Goal: Information Seeking & Learning: Learn about a topic

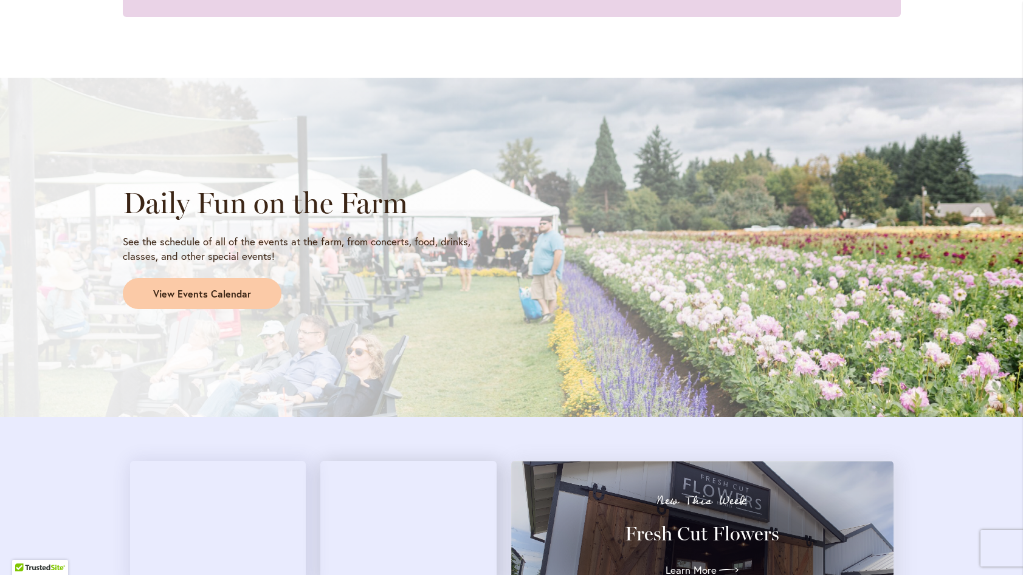
scroll to position [930, 0]
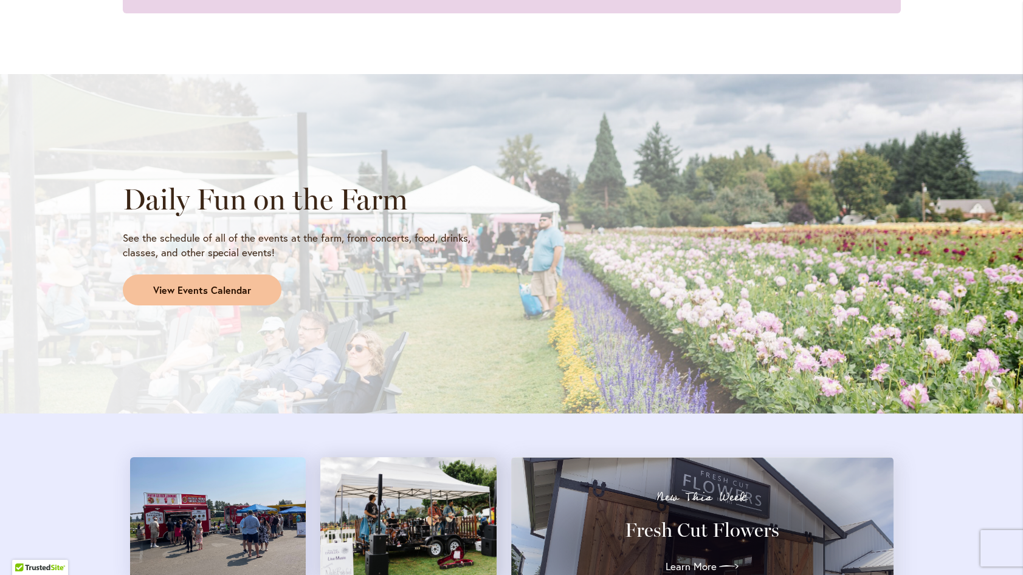
click at [209, 292] on span "View Events Calendar" at bounding box center [202, 291] width 98 height 14
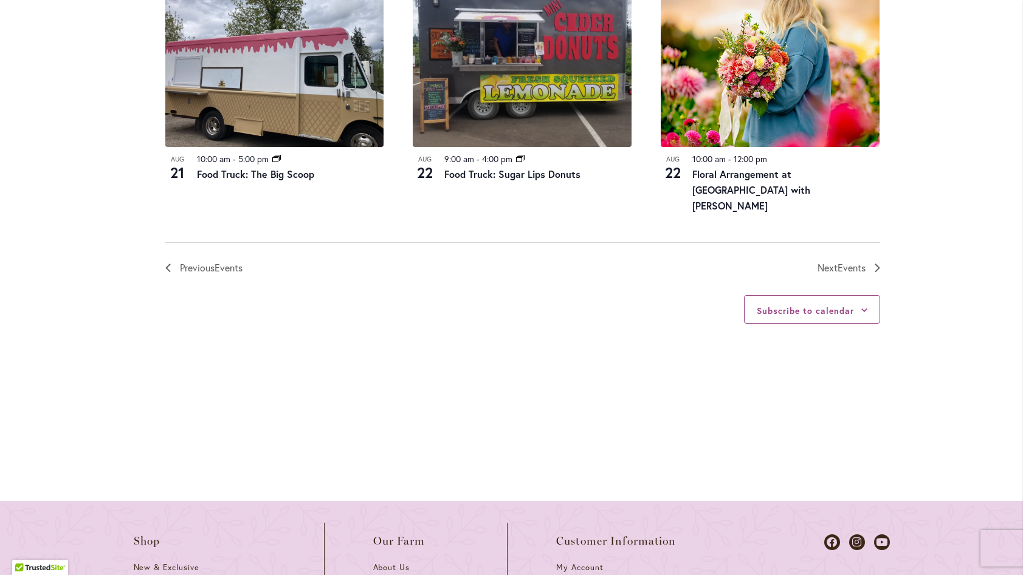
scroll to position [1435, 0]
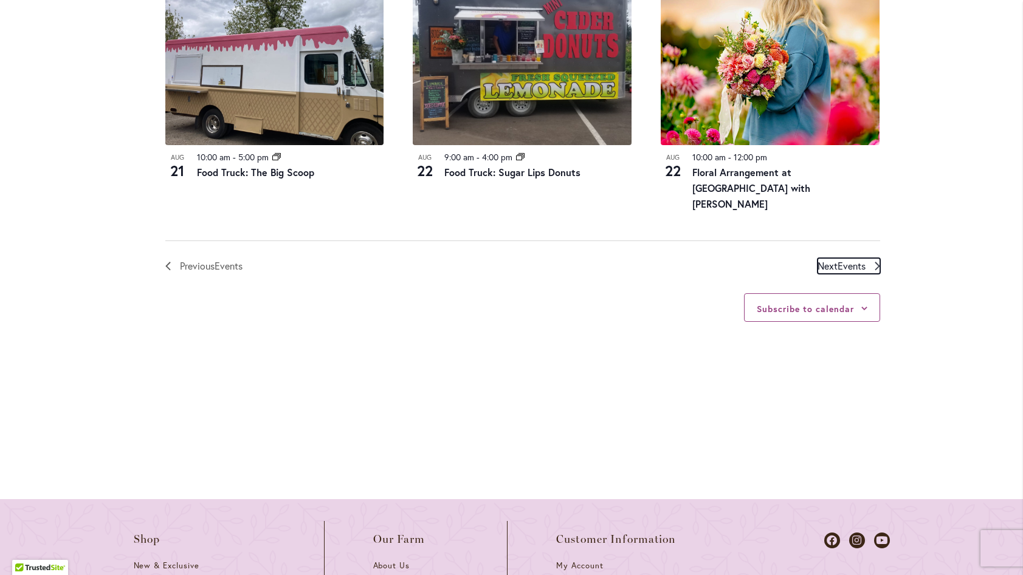
click at [834, 266] on span "Next Events" at bounding box center [841, 266] width 48 height 16
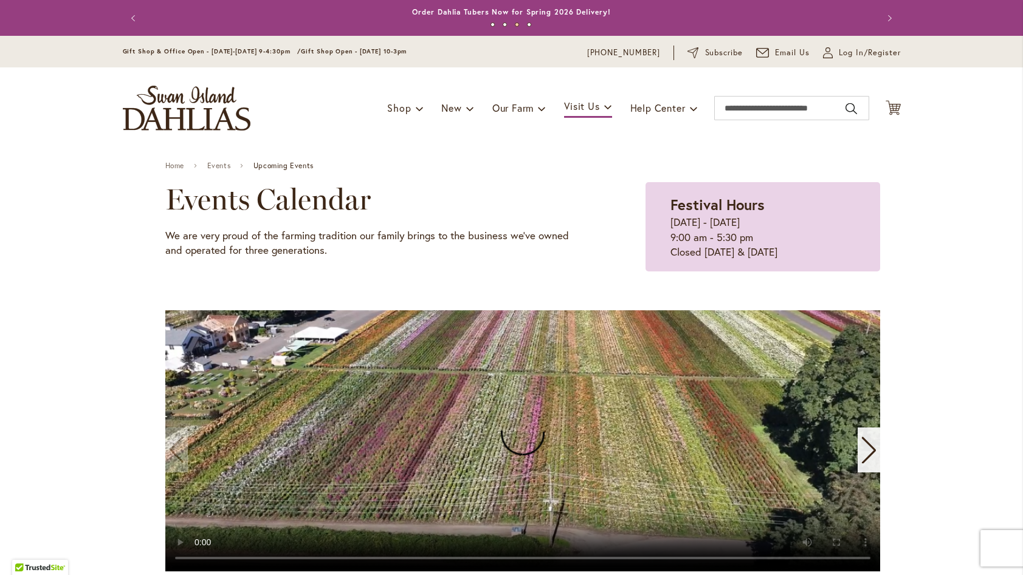
scroll to position [19, 0]
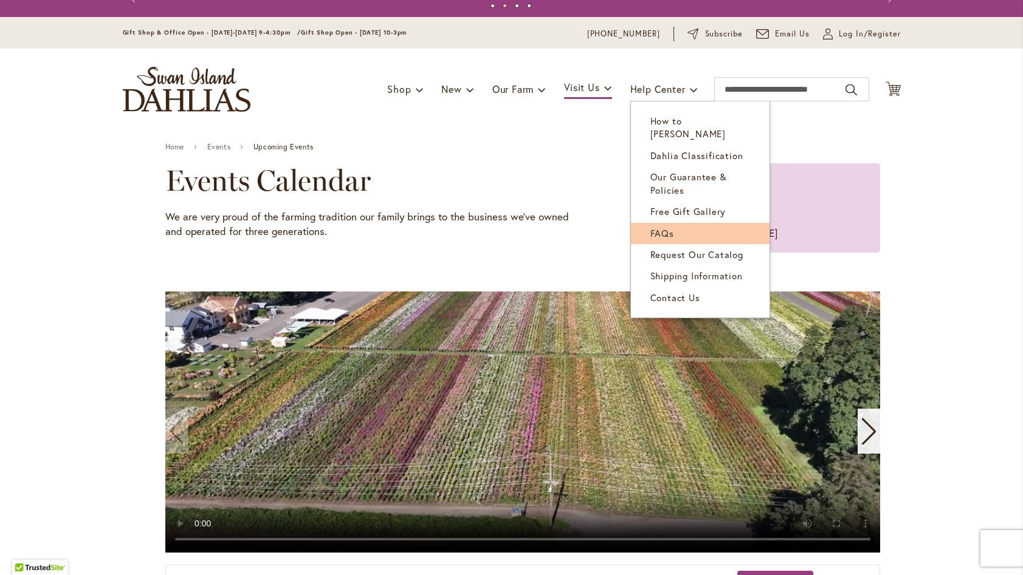
click at [661, 227] on span "FAQs" at bounding box center [662, 233] width 24 height 12
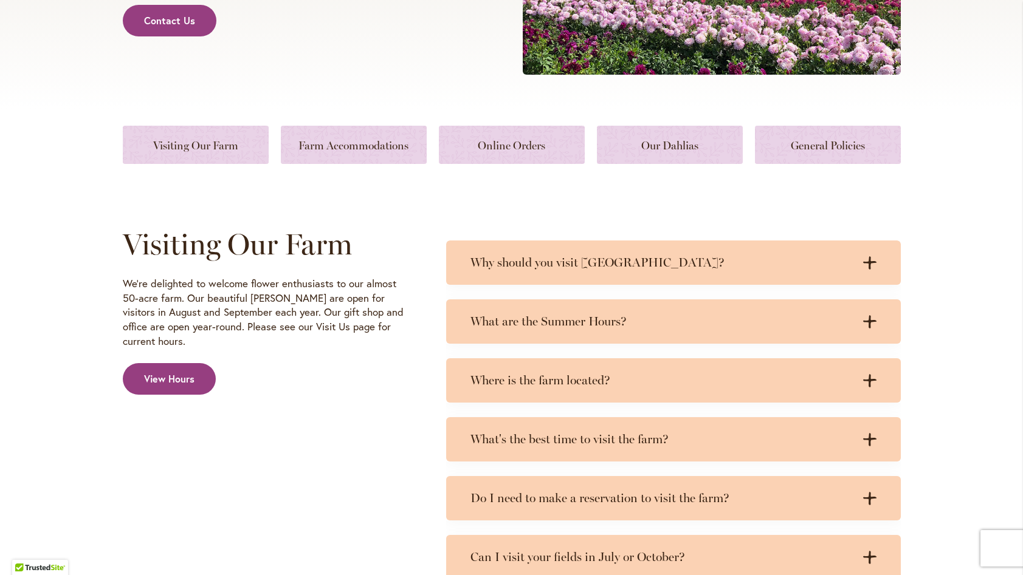
scroll to position [387, 0]
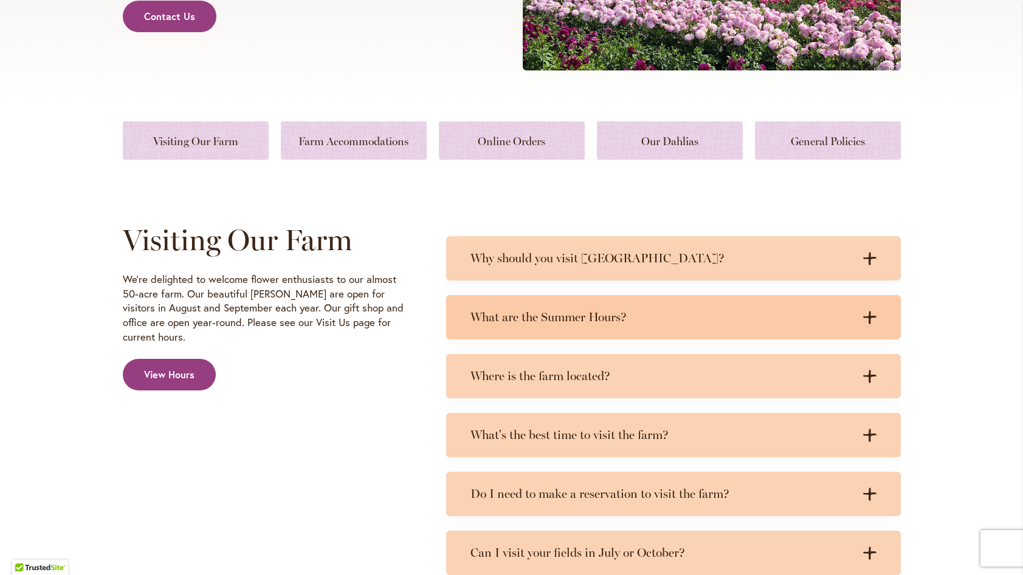
click at [868, 317] on icon at bounding box center [869, 317] width 13 height 13
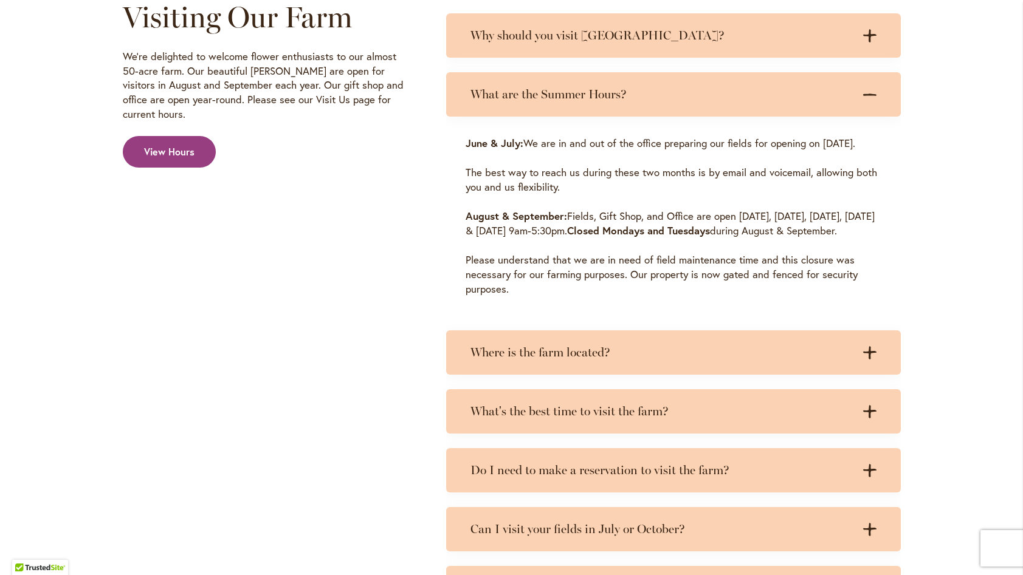
scroll to position [617, 0]
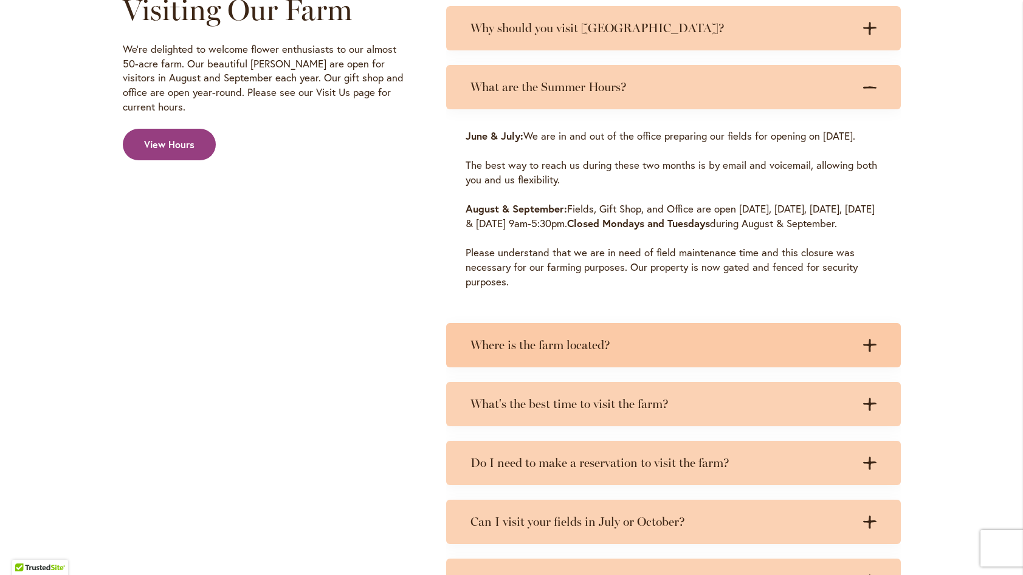
click at [870, 352] on icon at bounding box center [869, 345] width 13 height 13
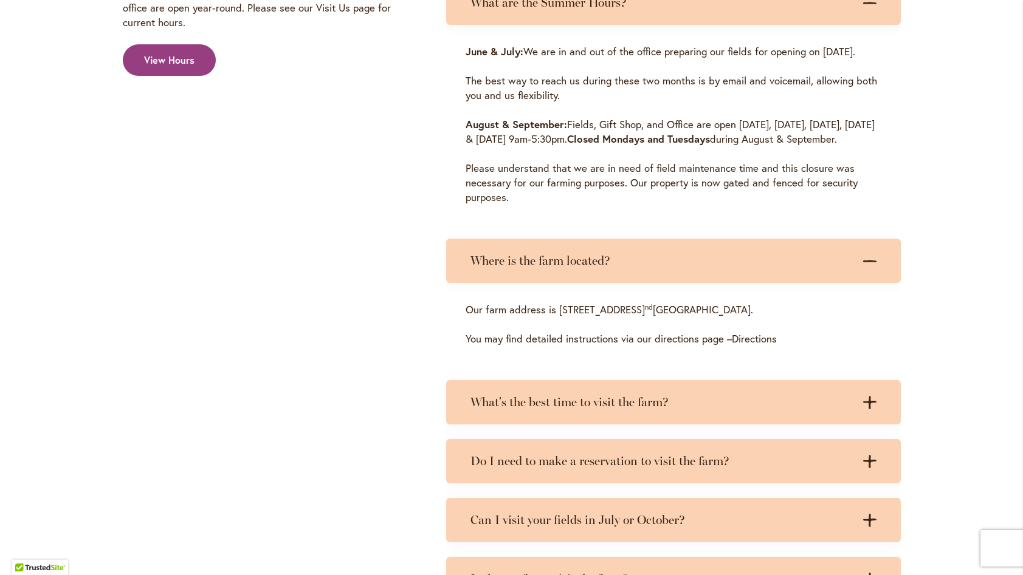
scroll to position [703, 0]
